Goal: Task Accomplishment & Management: Manage account settings

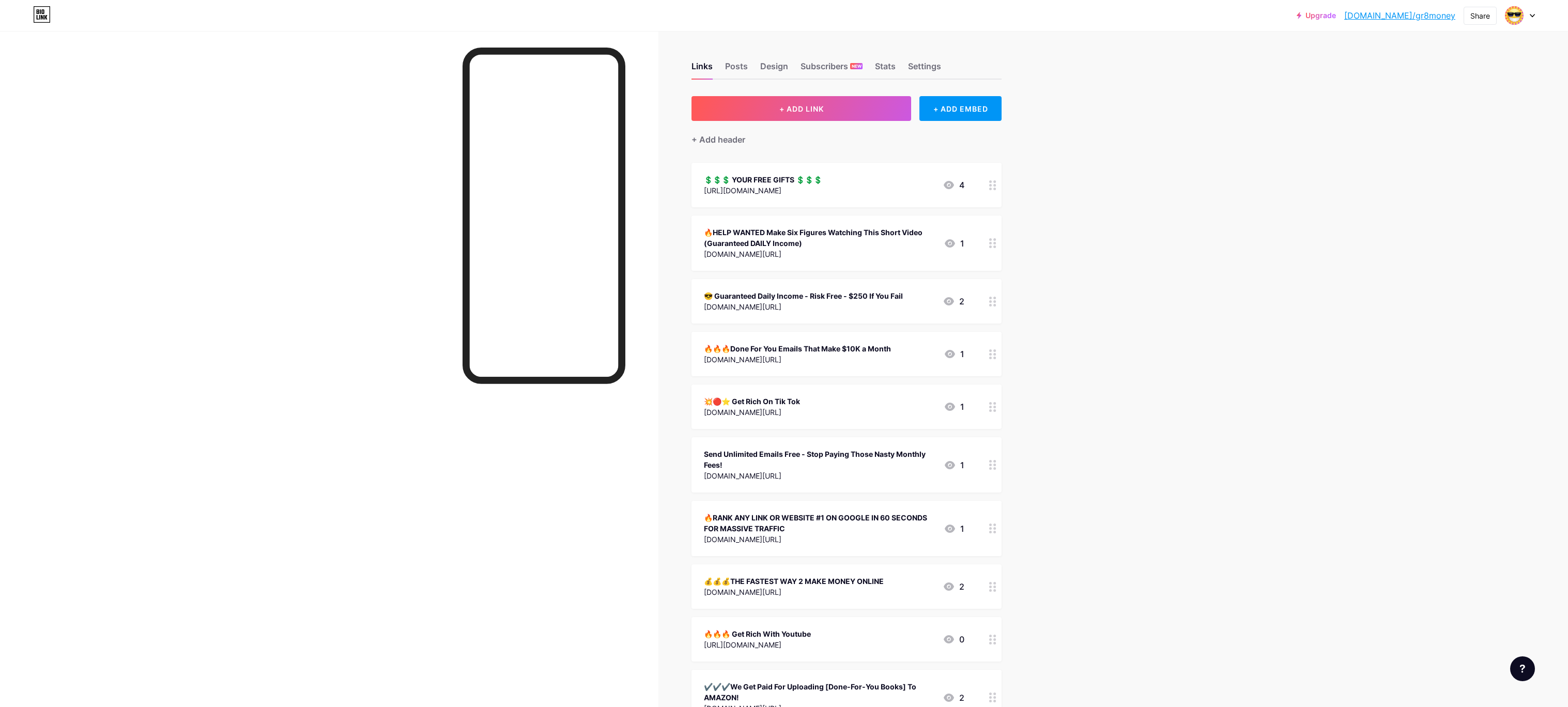
click at [779, 228] on div "🔥HELP WANTED Make Six Figures Watching This Short Video (Guaranteed DAILY Incom…" at bounding box center [819, 238] width 231 height 22
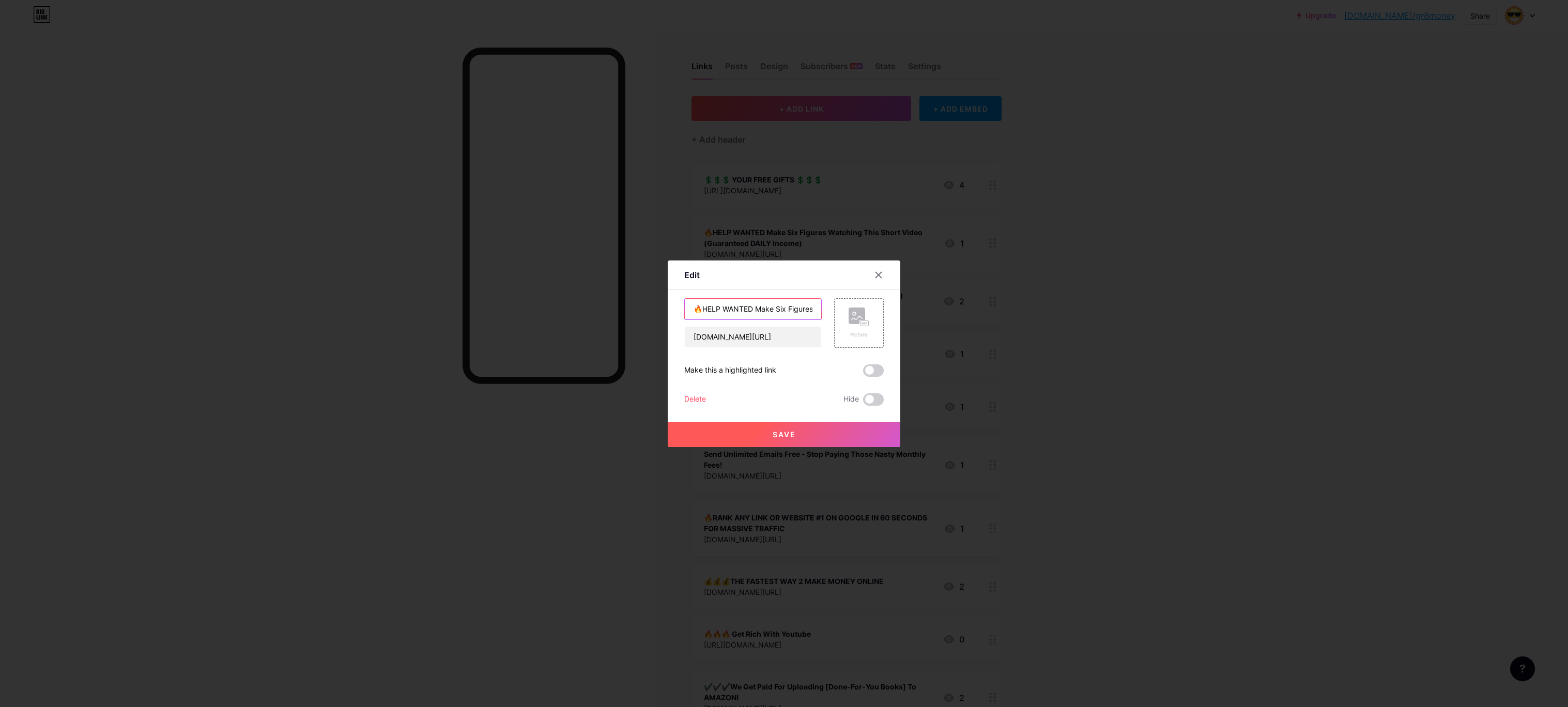
click at [932, 313] on div "Edit Content YouTube Play YouTube video without leaving your page. ADD Vimeo Pl…" at bounding box center [784, 353] width 1568 height 707
click at [741, 313] on input "🔥WOW 5000 NEW LEADS EVERY MORNING AND A FRRE MAILERS SOFRWARE TO MAIL THEM" at bounding box center [753, 309] width 136 height 21
click at [616, 312] on div "Edit Content YouTube Play YouTube video without leaving your page. ADD Vimeo Pl…" at bounding box center [784, 353] width 1568 height 707
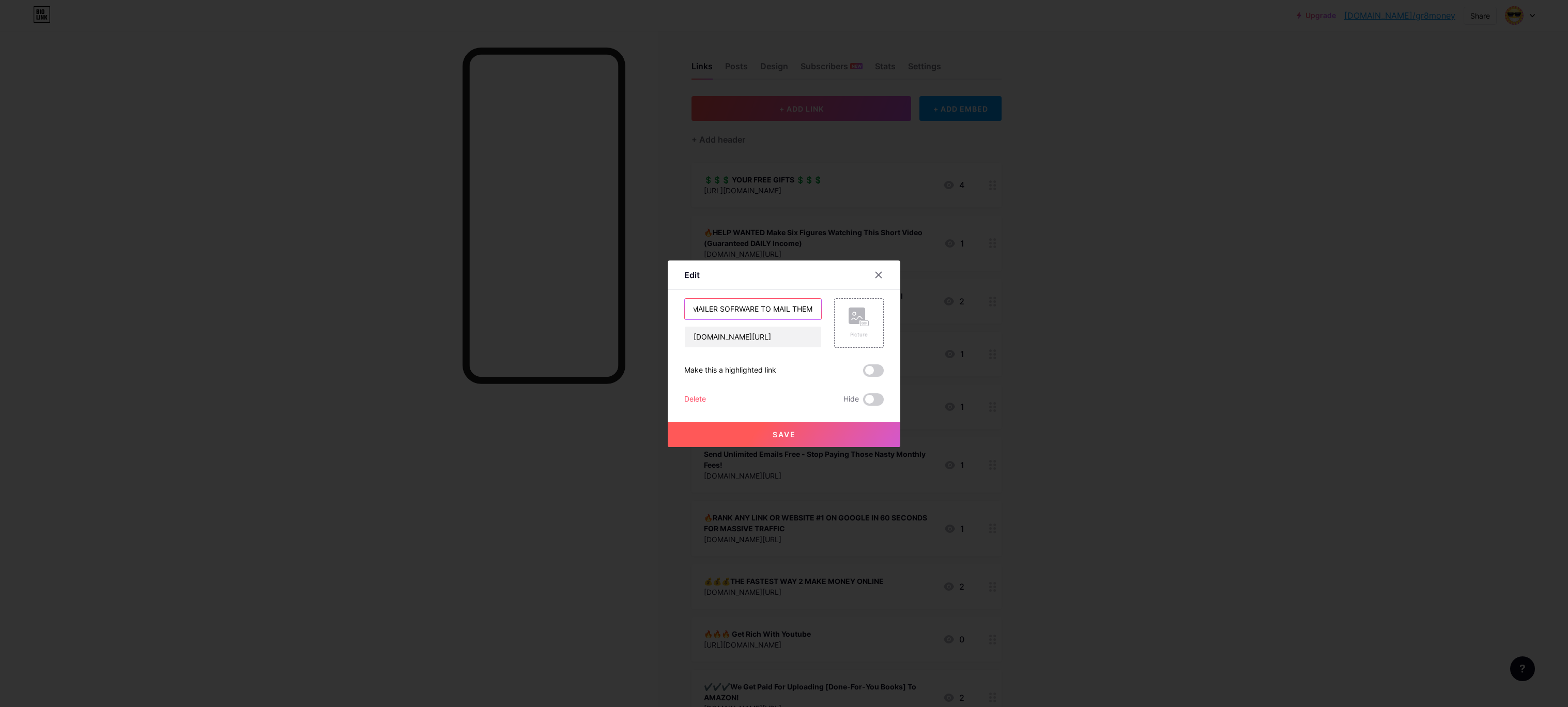
scroll to position [0, 214]
type input "🔥WOW 5000 NEW LEADS EVERY MORNING AND A FRRE MAILER SOFRWARE TO MAIL THEM"
click at [790, 365] on div "🔥WOW 5000 NEW LEADS EVERY MORNING AND A FRRE MAILER SOFRWARE TO MAIL THEM [DOMA…" at bounding box center [784, 352] width 200 height 108
type input "t"
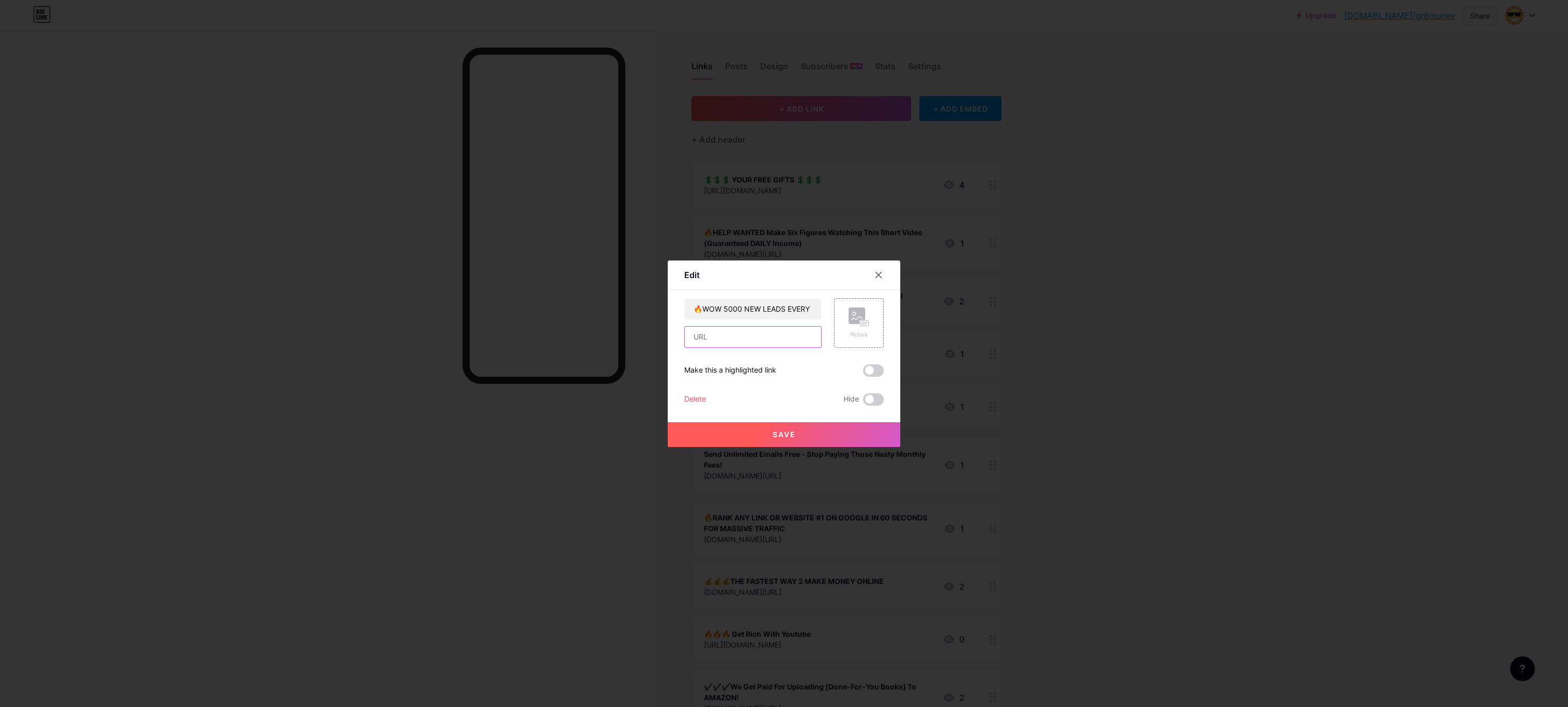
paste input "[URL][DOMAIN_NAME]"
type input "[URL][DOMAIN_NAME]"
click at [741, 284] on div "Edit Content YouTube Play YouTube video without leaving your page. ADD Vimeo Pl…" at bounding box center [784, 354] width 233 height 187
type input "🔥WOW 5000 NEW LEADS EVERY MORNING AND A FRRE MAILER SOFRWARE TO MAIL THEM JUST …"
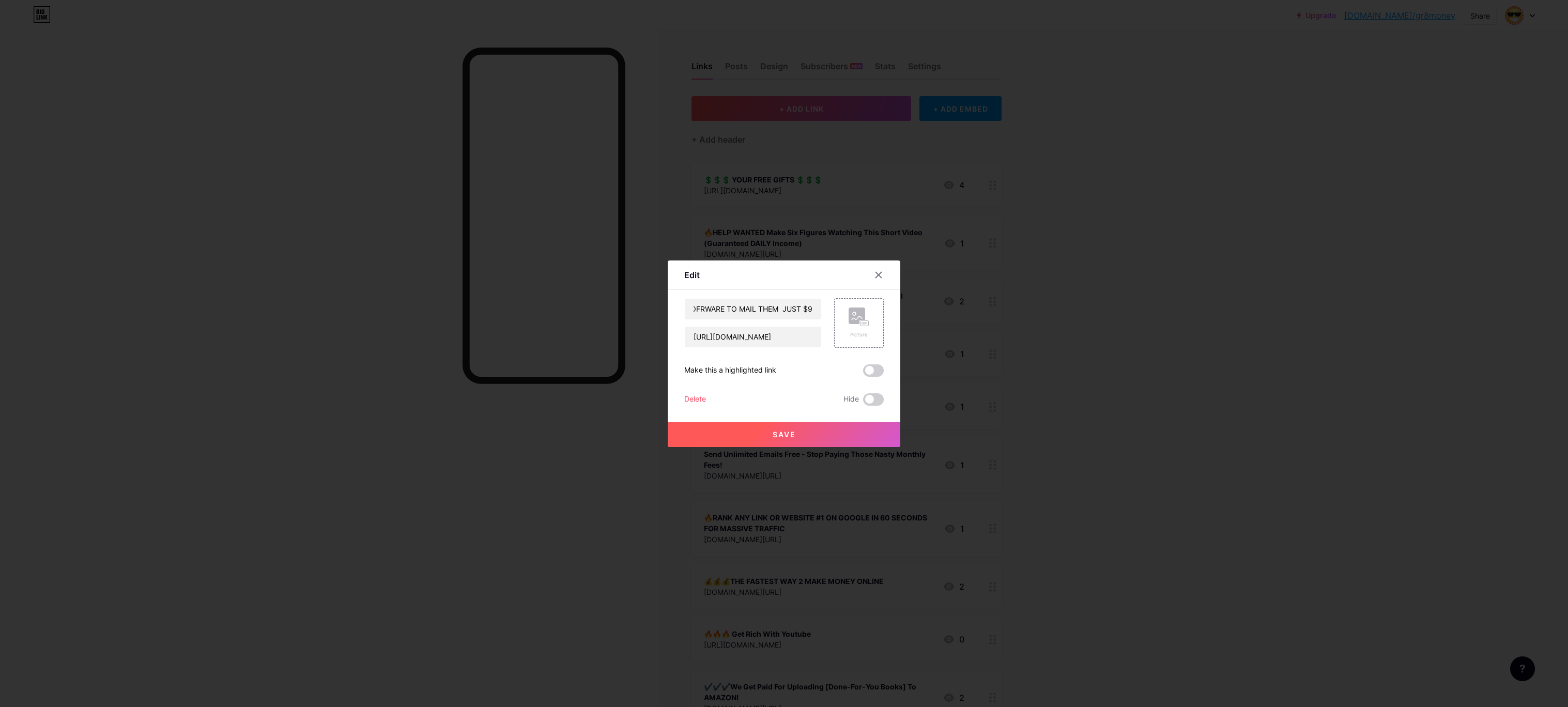
scroll to position [0, 0]
click at [758, 433] on button "Save" at bounding box center [784, 435] width 233 height 25
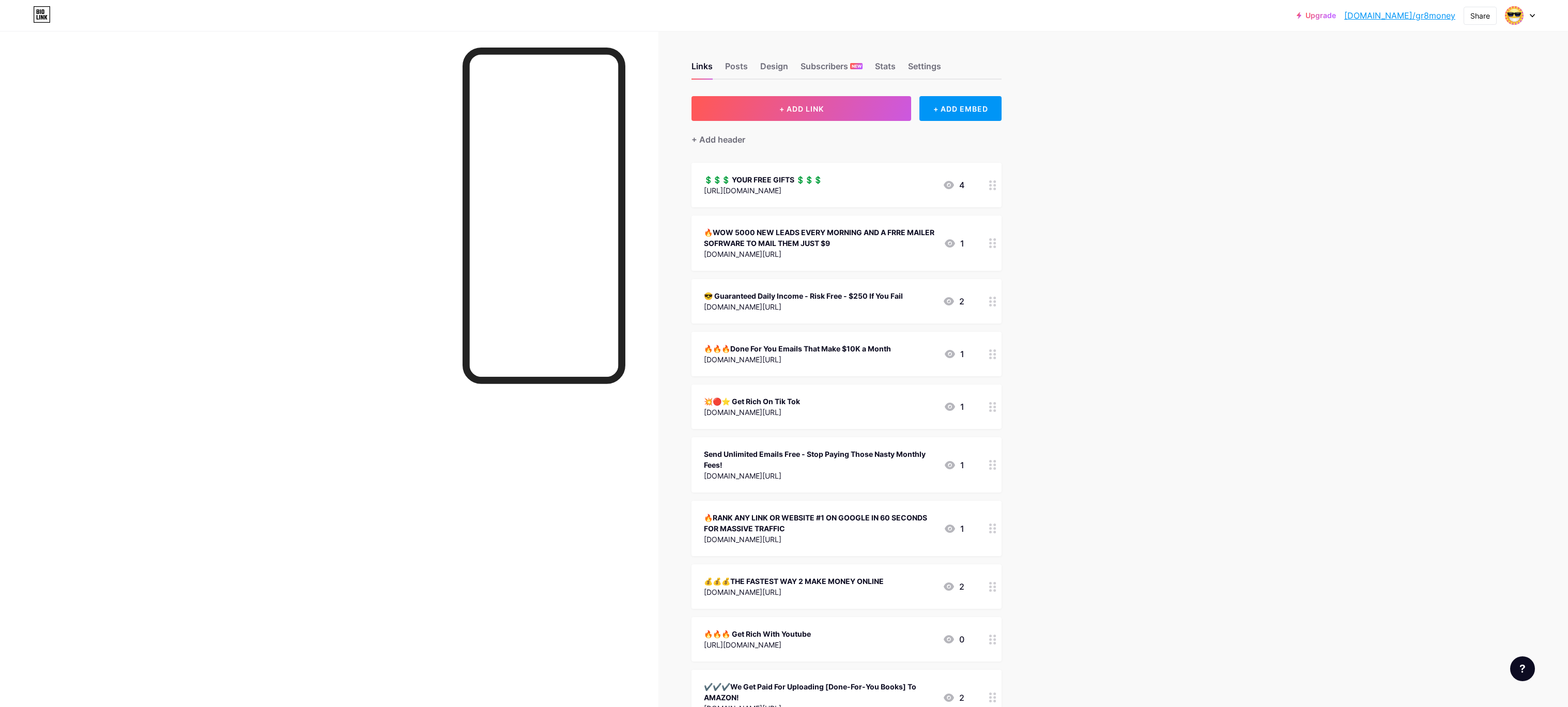
click at [765, 234] on div "🔥WOW 5000 NEW LEADS EVERY MORNING AND A FRRE MAILER SOFRWARE TO MAIL THEM JUST …" at bounding box center [819, 238] width 231 height 22
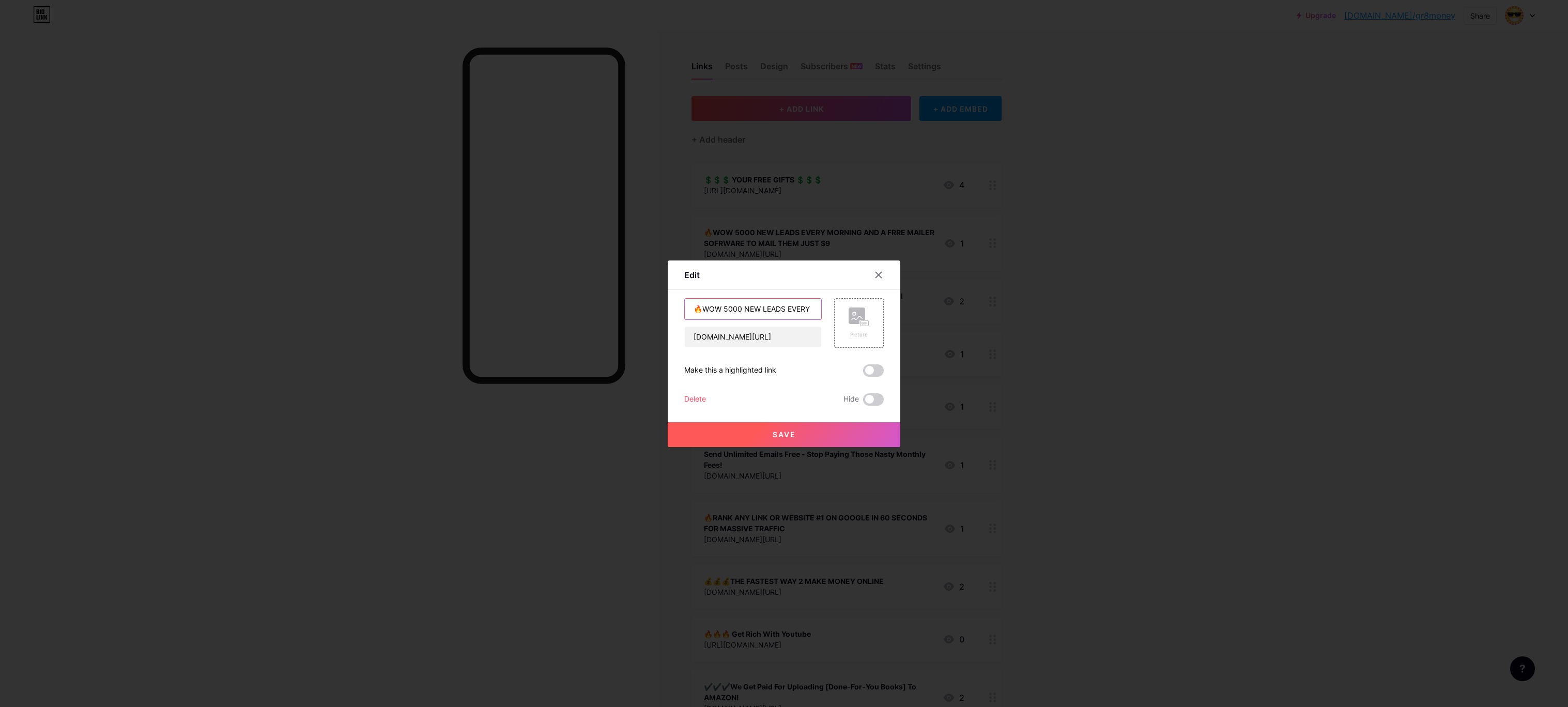
click at [843, 334] on div "🔥WOW 5000 NEW LEADS EVERY MORNING AND A FRRE MAILER SOFRWARE TO MAIL THEM JUST …" at bounding box center [784, 323] width 200 height 50
click at [755, 311] on input "🔥WOW 5000 NEW LEADS EVERY MORNING AND A FRRE MAILER SOFRWARE TO MAIL THEM JUST …" at bounding box center [753, 309] width 136 height 21
type input "🔥WOW 5000 NEW LEADS EVERY MORNING AND A FRRE MAILER SOFTWARE TO MAIL THEM JUST …"
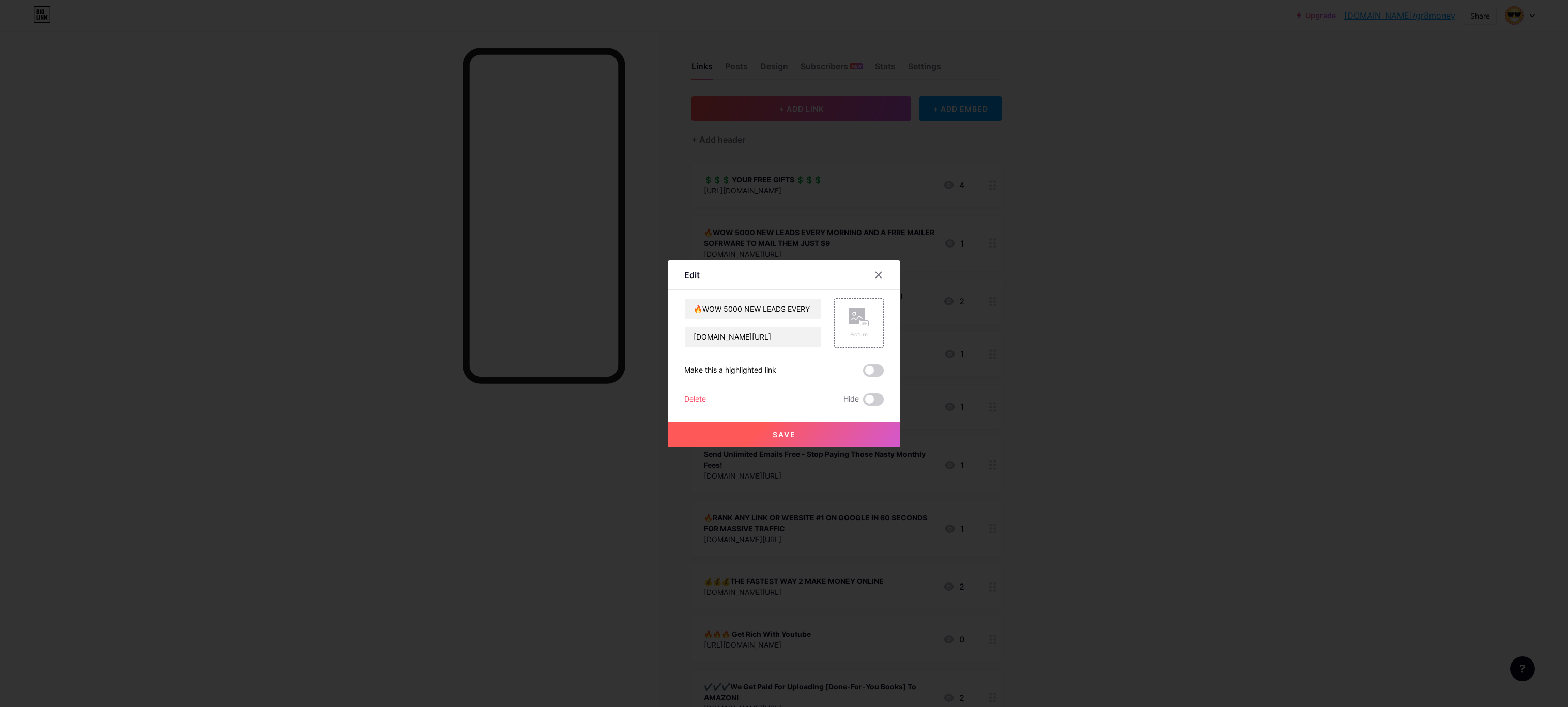
click at [971, 385] on div "Edit Content YouTube Play YouTube video without leaving your page. ADD Vimeo Pl…" at bounding box center [784, 353] width 1568 height 707
click at [782, 430] on span "Save" at bounding box center [784, 434] width 23 height 9
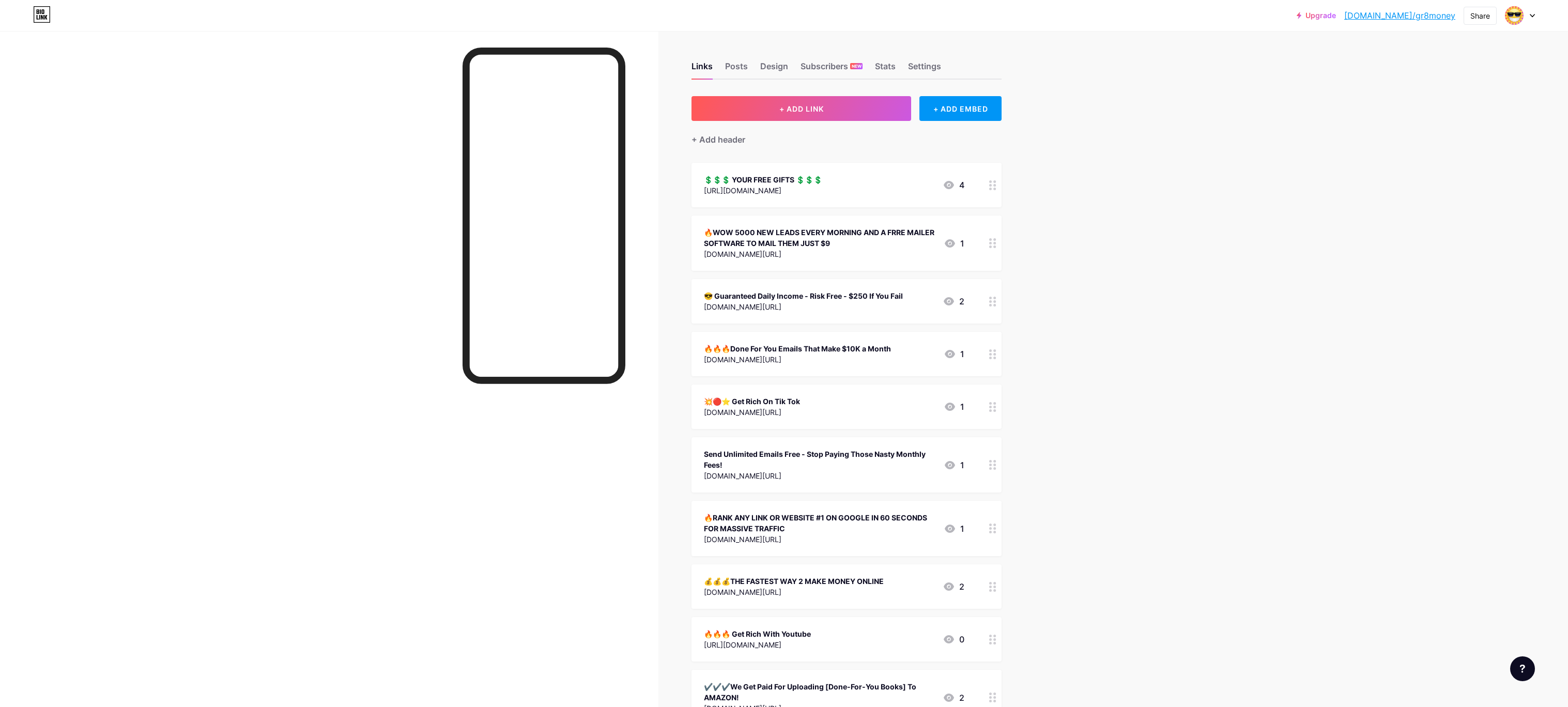
click at [777, 237] on div "🔥WOW 5000 NEW LEADS EVERY MORNING AND A FRRE MAILER SOFTWARE TO MAIL THEM JUST …" at bounding box center [819, 238] width 231 height 22
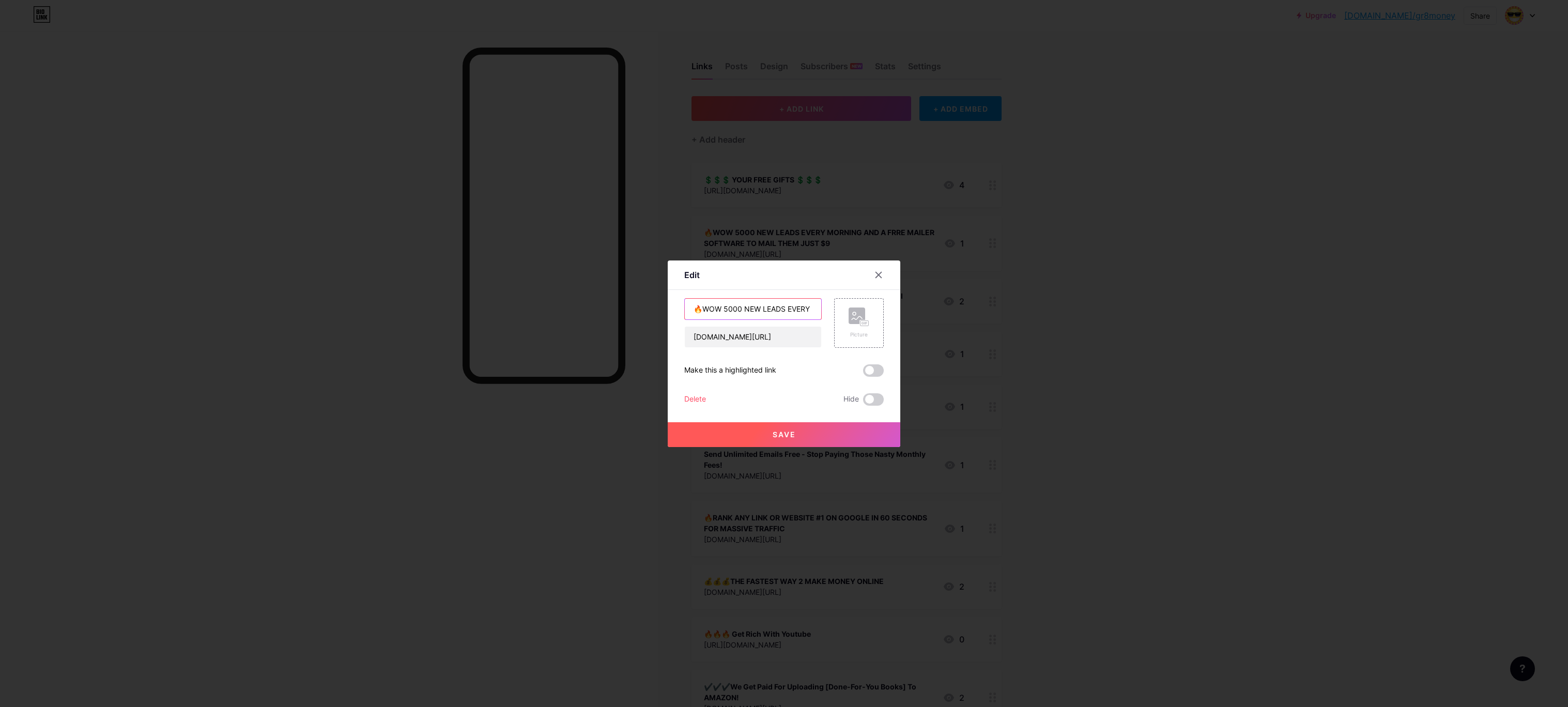
click at [916, 371] on div "Edit Content YouTube Play YouTube video without leaving your page. ADD Vimeo Pl…" at bounding box center [784, 353] width 1568 height 707
click at [793, 309] on input "🔥WOW 5000 NEW LEADS EVERY MORNING AND A FRRE MAILER SOFTWARE TO MAIL THEM JUST …" at bounding box center [753, 309] width 136 height 21
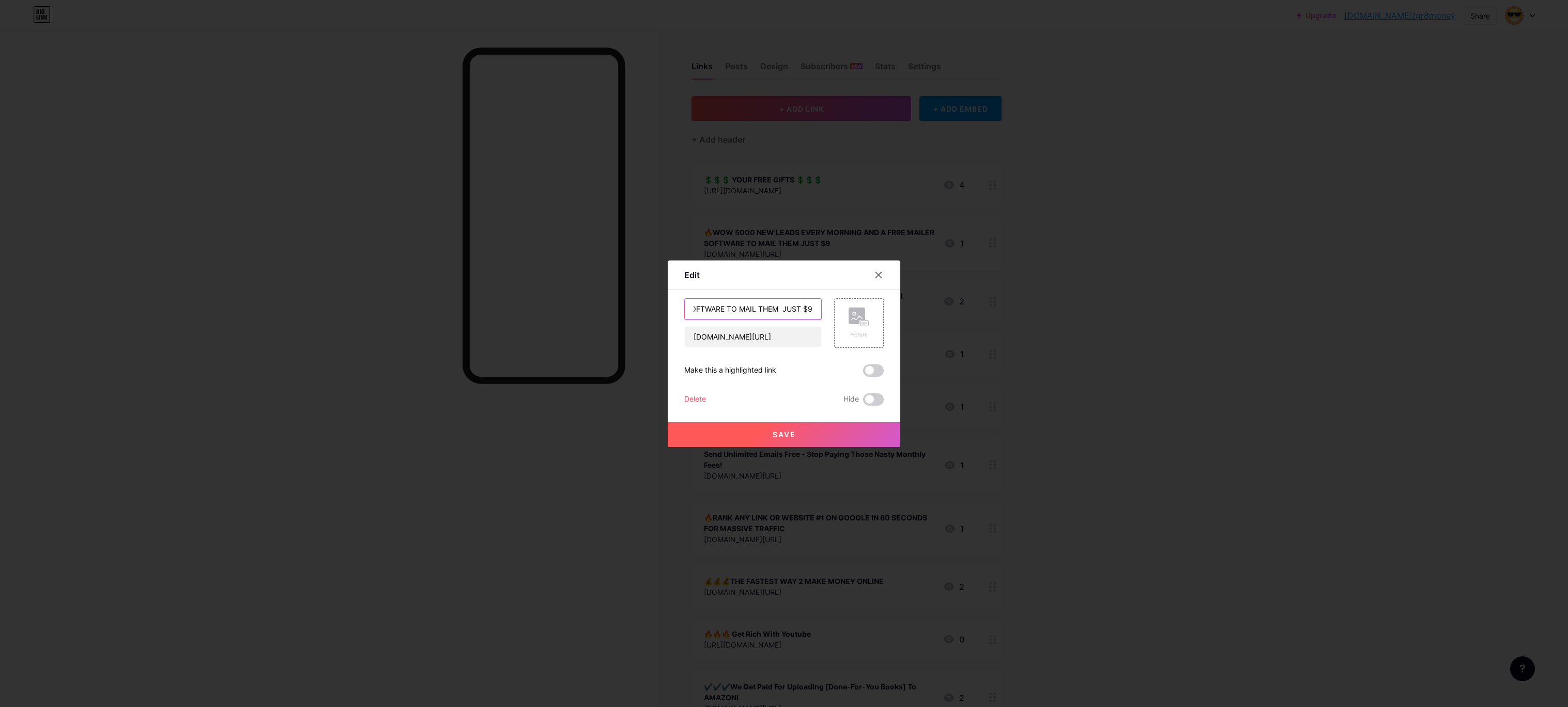
type input "🔥WOW 5000 NEW LEADS EVERY MORNING AND A FREE MAILER SOFTWARE TO MAIL THEM JUST …"
click at [752, 415] on div "Save" at bounding box center [784, 426] width 233 height 41
click at [787, 431] on span "Save" at bounding box center [784, 434] width 23 height 9
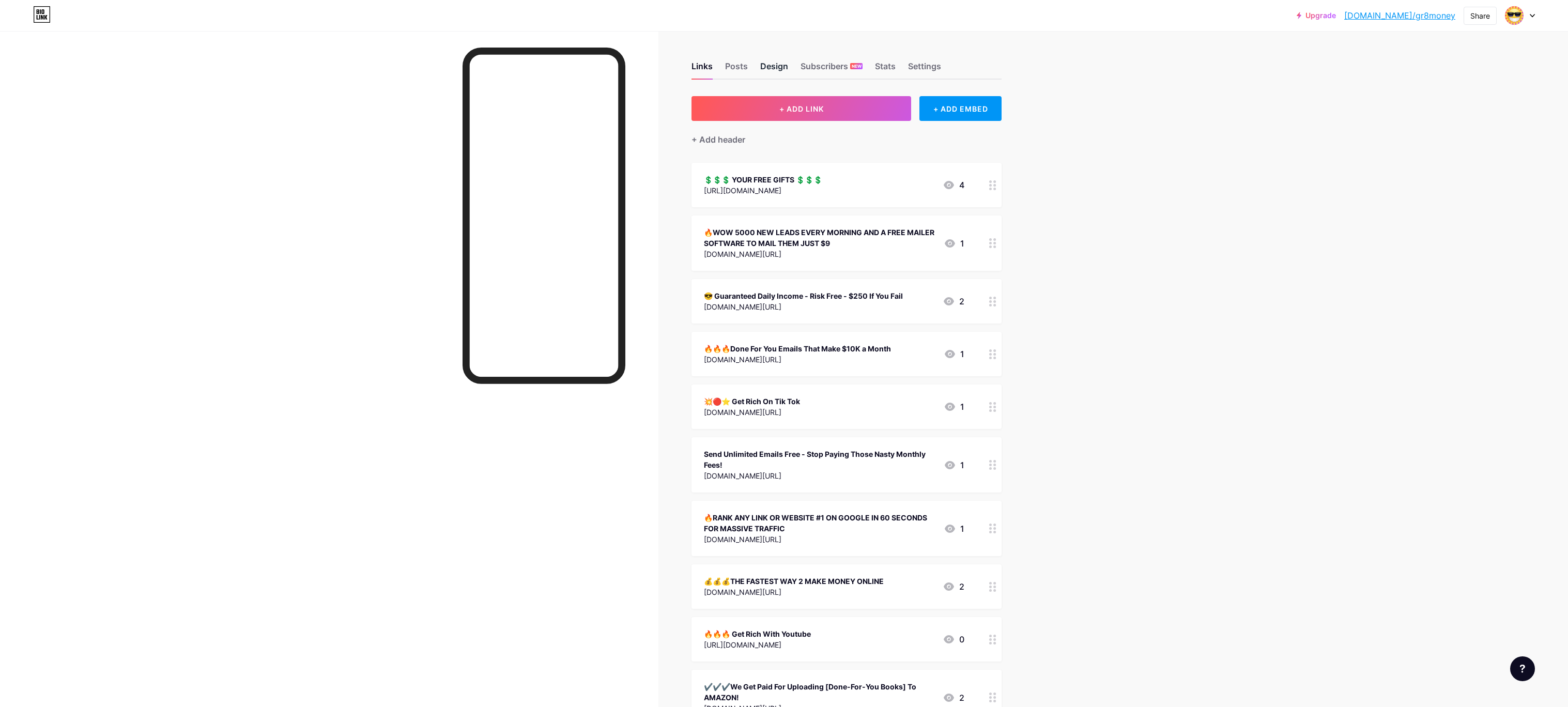
click at [773, 63] on div "Design" at bounding box center [774, 69] width 28 height 19
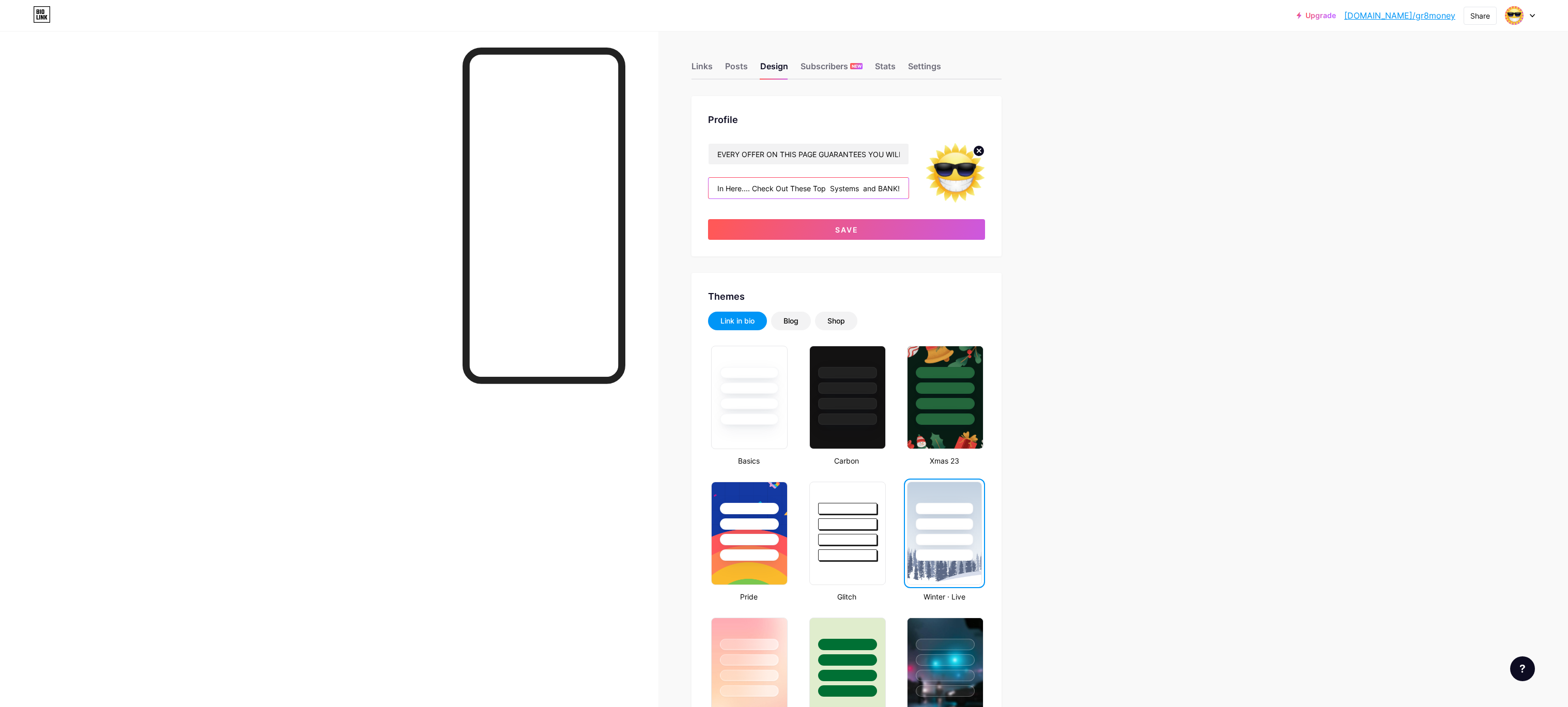
scroll to position [0, 111]
drag, startPoint x: 862, startPoint y: 190, endPoint x: 827, endPoint y: 191, distance: 35.0
click at [827, 191] on input "💰ITS HOT Outside But Its Cool In Here.... Check Out These Top Systems and BANK!" at bounding box center [808, 188] width 200 height 21
click at [865, 189] on input "💰ITS HOT Outside But Its Cool In Here.... Check Out These Top Systems and BANK!" at bounding box center [808, 188] width 200 height 21
click at [859, 194] on input "💰ITS HOT Outside But Its Cool In Here.... Check Out These Top Systems and BANK!" at bounding box center [808, 188] width 200 height 21
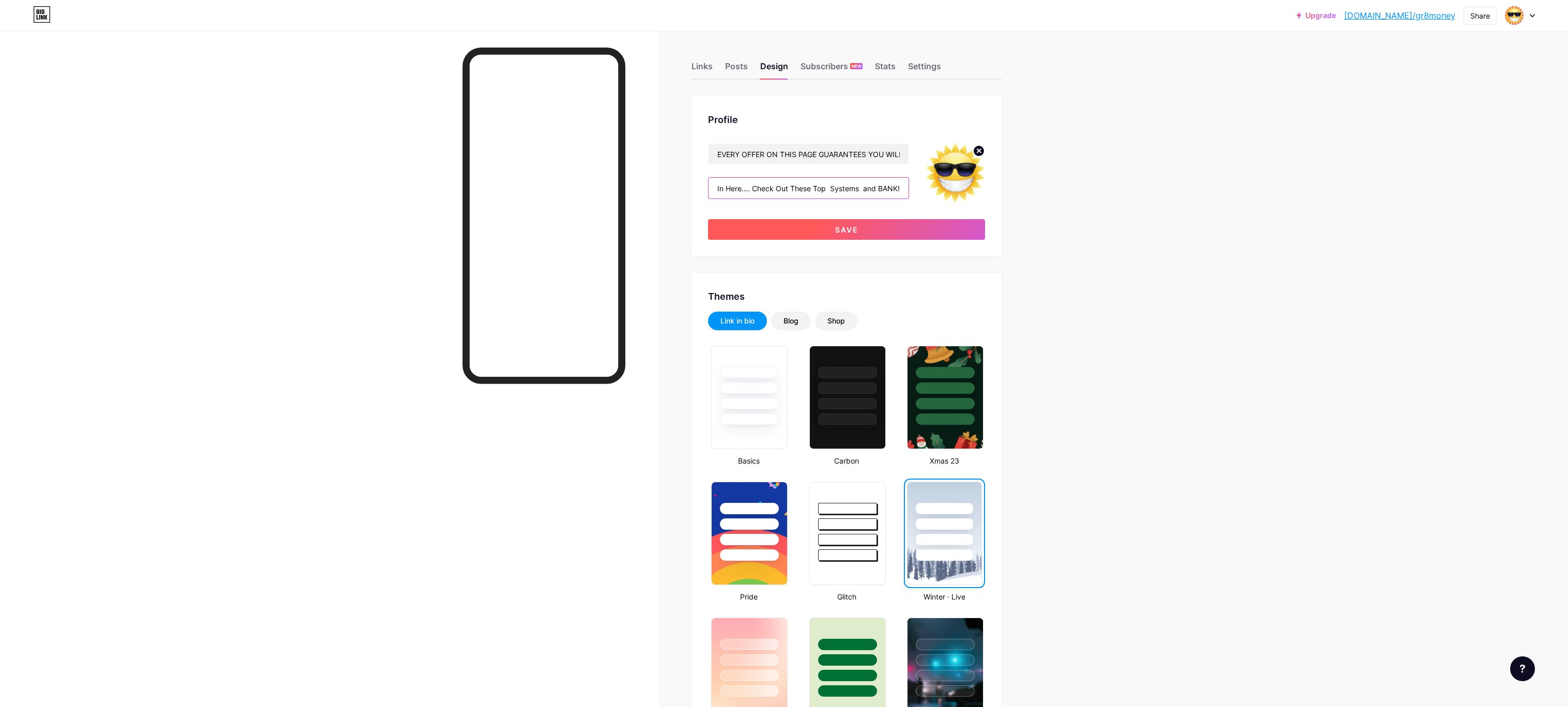
type input "💰ITS HOT Outside But Its Cool In Here.... Check Out These Top Systems and BANK!"
click at [958, 227] on button "Save" at bounding box center [846, 230] width 277 height 21
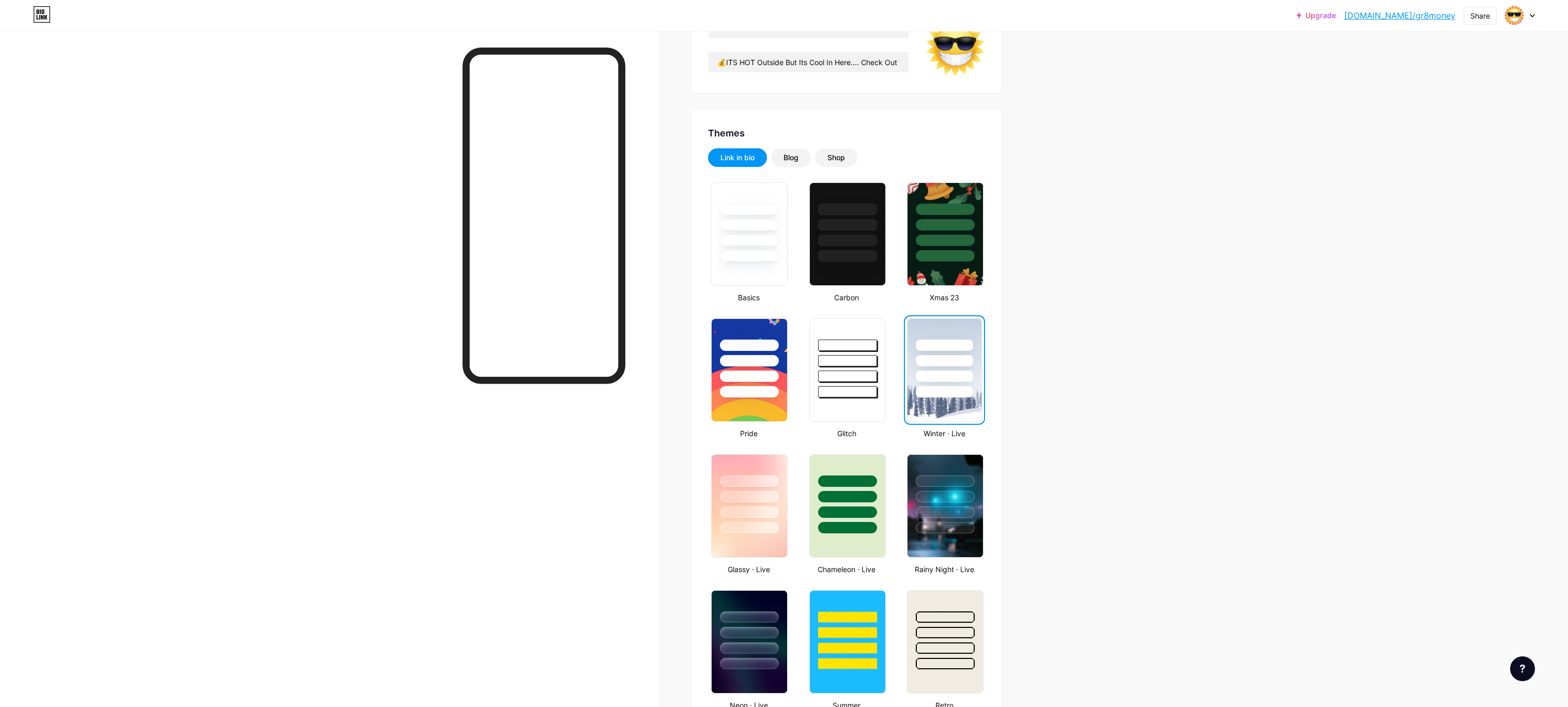
scroll to position [125, 0]
